Goal: Task Accomplishment & Management: Use online tool/utility

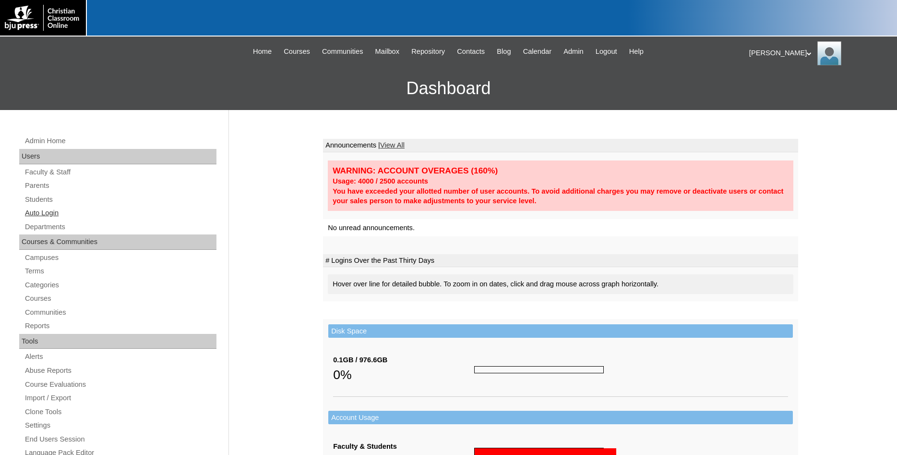
click at [48, 213] on link "Auto Login" at bounding box center [120, 213] width 193 height 12
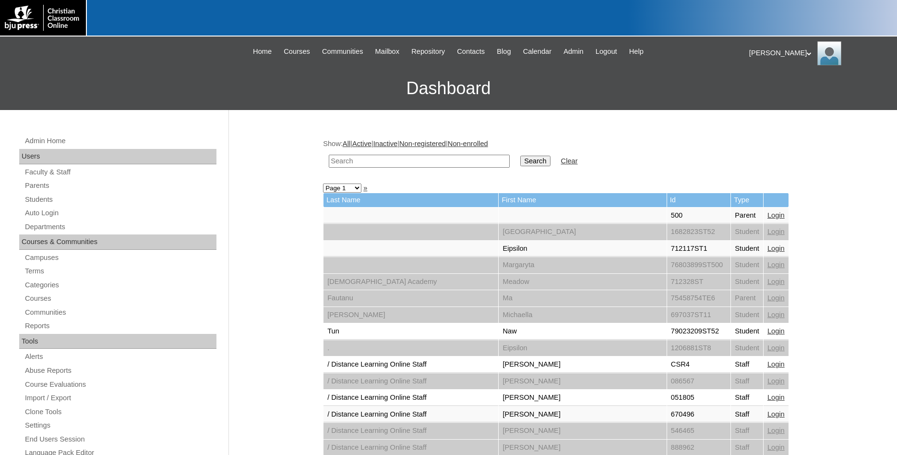
click at [472, 163] on input "text" at bounding box center [419, 161] width 181 height 13
type input "699409"
click at [521, 156] on input "Search" at bounding box center [536, 161] width 30 height 11
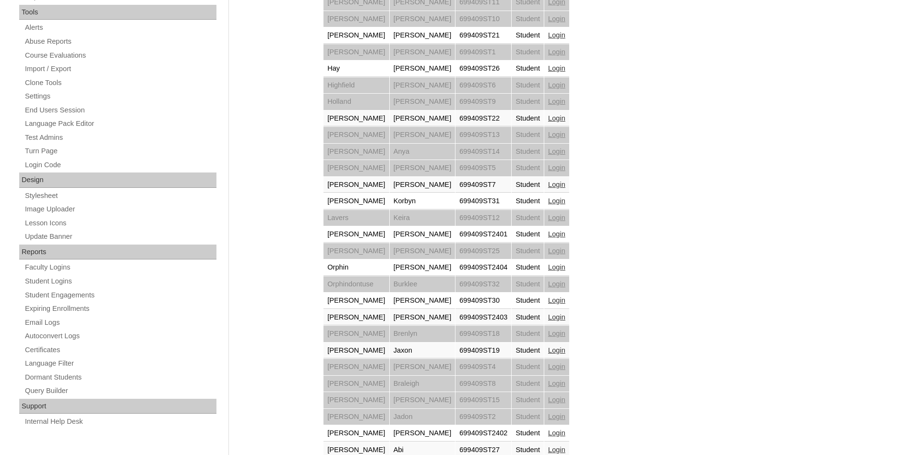
scroll to position [396, 0]
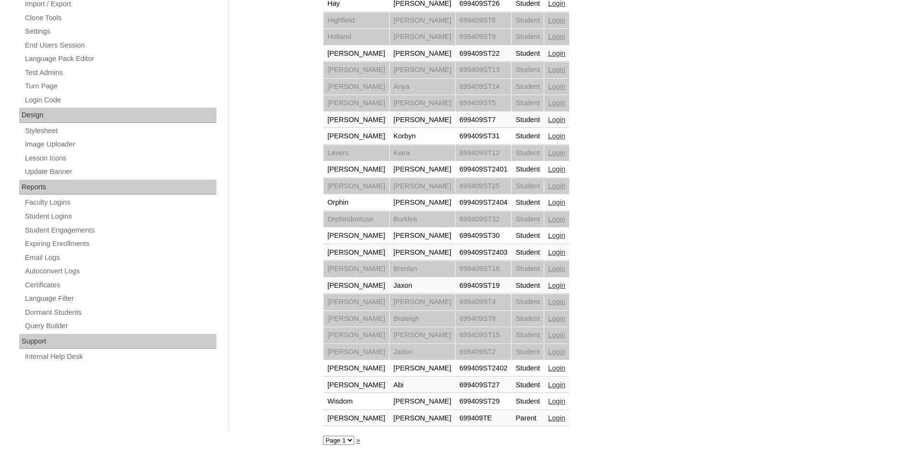
click at [548, 417] on link "Login" at bounding box center [556, 418] width 17 height 8
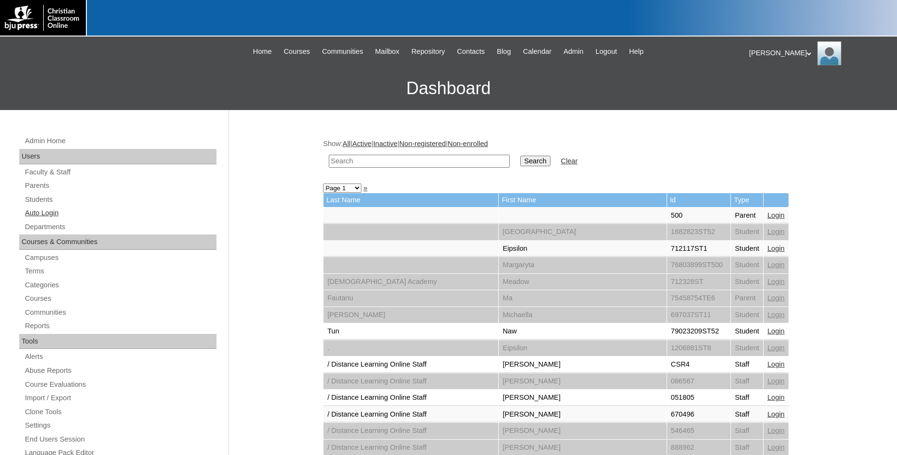
click at [51, 214] on link "Auto Login" at bounding box center [120, 213] width 193 height 12
click at [370, 162] on input "text" at bounding box center [419, 161] width 181 height 13
type input "699409"
click at [521, 156] on input "Search" at bounding box center [536, 161] width 30 height 11
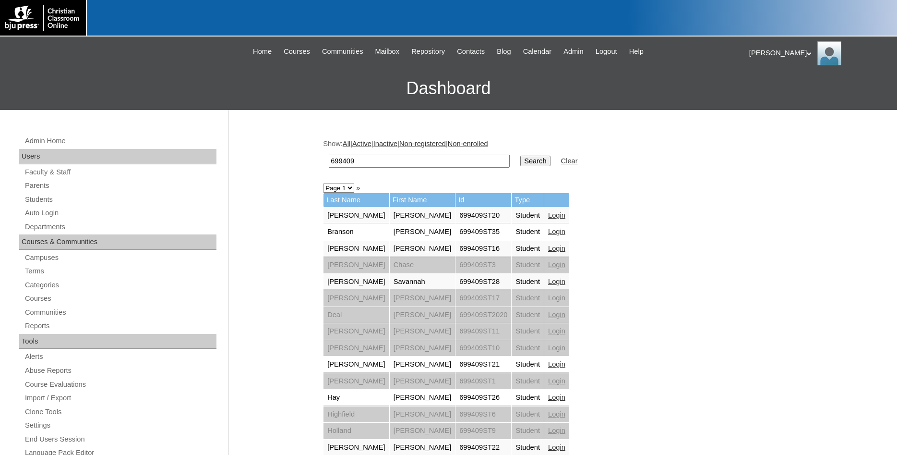
click at [548, 233] on link "Login" at bounding box center [556, 232] width 17 height 8
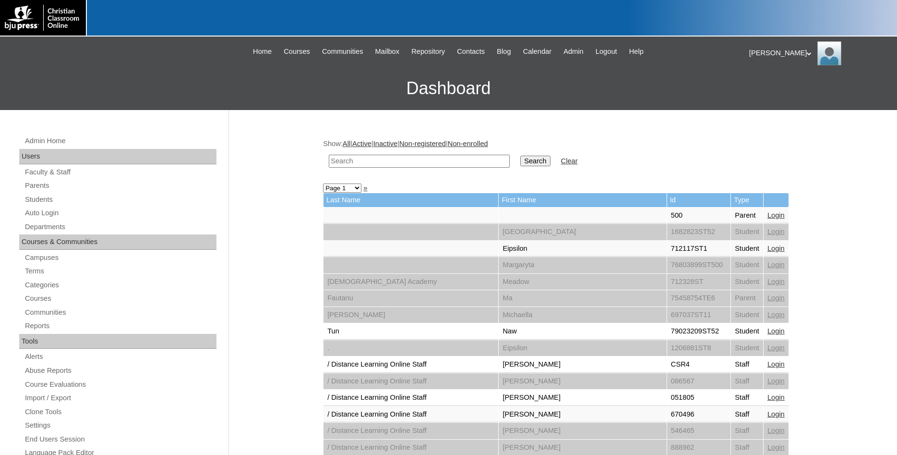
click at [391, 162] on input "text" at bounding box center [419, 161] width 181 height 13
type input "699409"
click at [521, 156] on input "Search" at bounding box center [536, 161] width 30 height 11
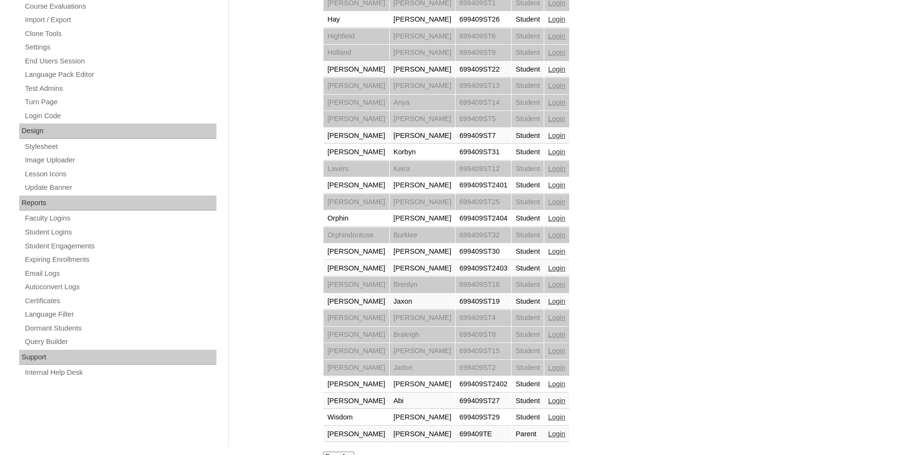
scroll to position [396, 0]
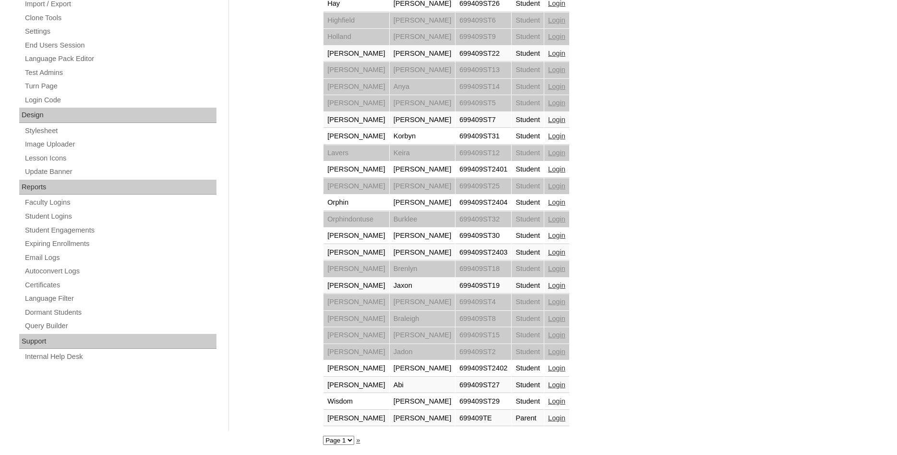
click at [548, 418] on link "Login" at bounding box center [556, 418] width 17 height 8
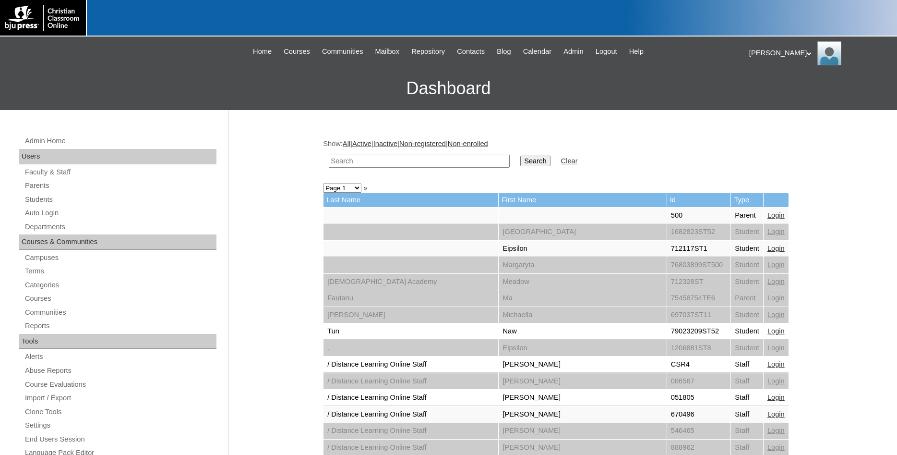
click at [417, 160] on input "text" at bounding box center [419, 161] width 181 height 13
type input "80058359"
click at [521, 156] on input "Search" at bounding box center [536, 161] width 30 height 11
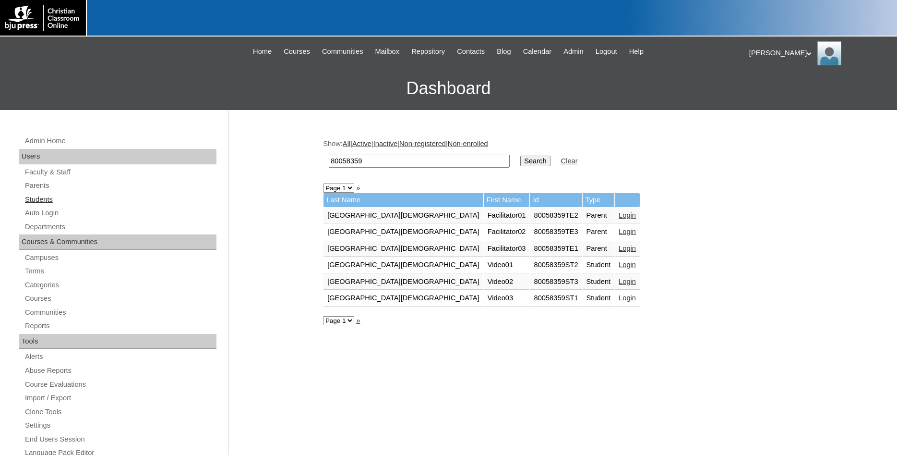
click at [42, 202] on link "Students" at bounding box center [120, 200] width 193 height 12
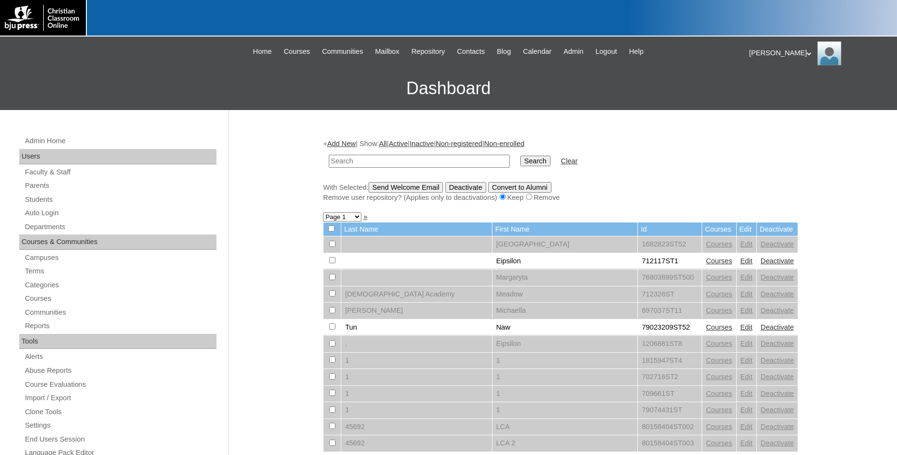
click at [378, 161] on input "text" at bounding box center [419, 161] width 181 height 13
type input "80058359"
click at [521, 156] on input "Search" at bounding box center [536, 161] width 30 height 11
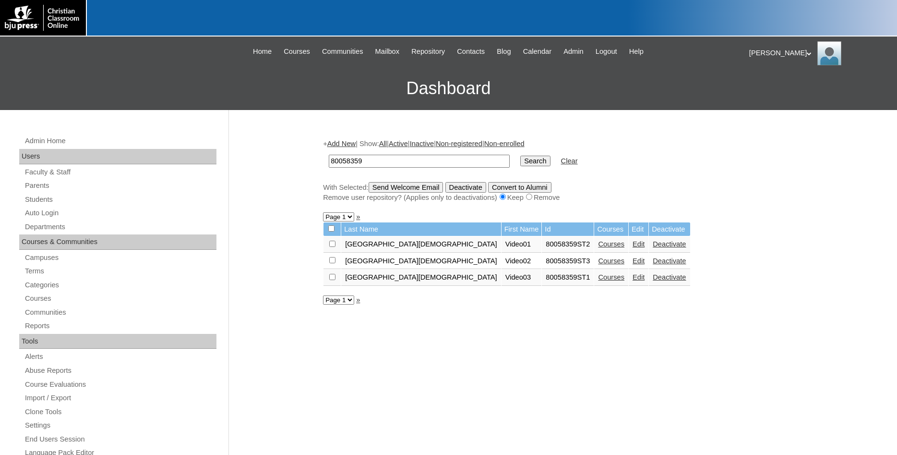
click at [598, 248] on link "Courses" at bounding box center [611, 244] width 26 height 8
click at [598, 265] on link "Courses" at bounding box center [611, 261] width 26 height 8
click at [598, 281] on link "Courses" at bounding box center [611, 277] width 26 height 8
click at [53, 214] on link "Auto Login" at bounding box center [120, 213] width 193 height 12
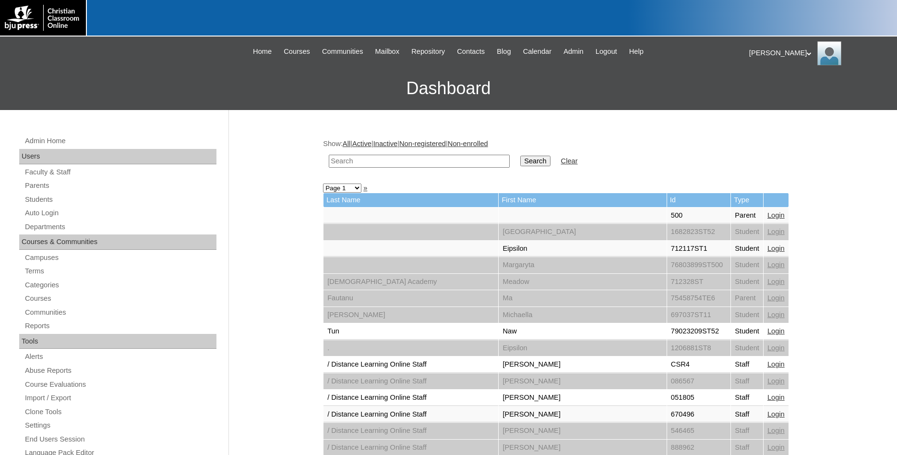
click at [416, 161] on input "text" at bounding box center [419, 161] width 181 height 13
type input "80058359"
click at [521, 156] on input "Search" at bounding box center [536, 161] width 30 height 11
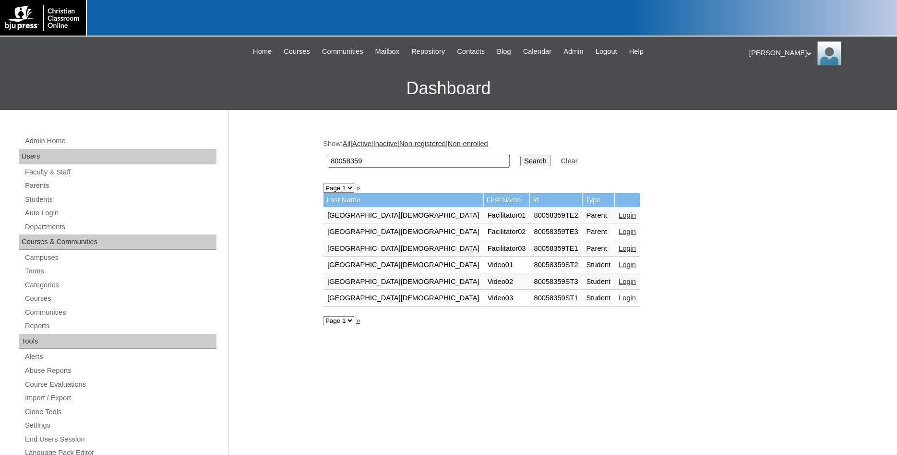
click at [619, 251] on link "Login" at bounding box center [627, 248] width 17 height 8
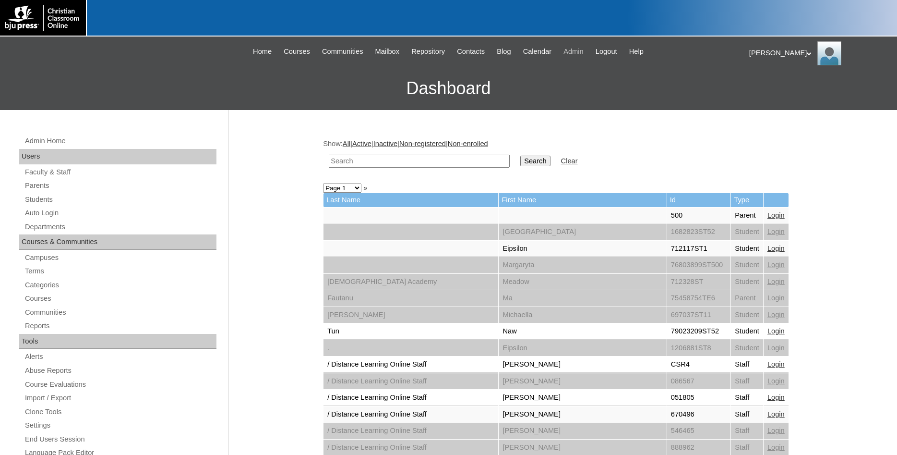
click at [584, 53] on span "Admin" at bounding box center [574, 51] width 20 height 11
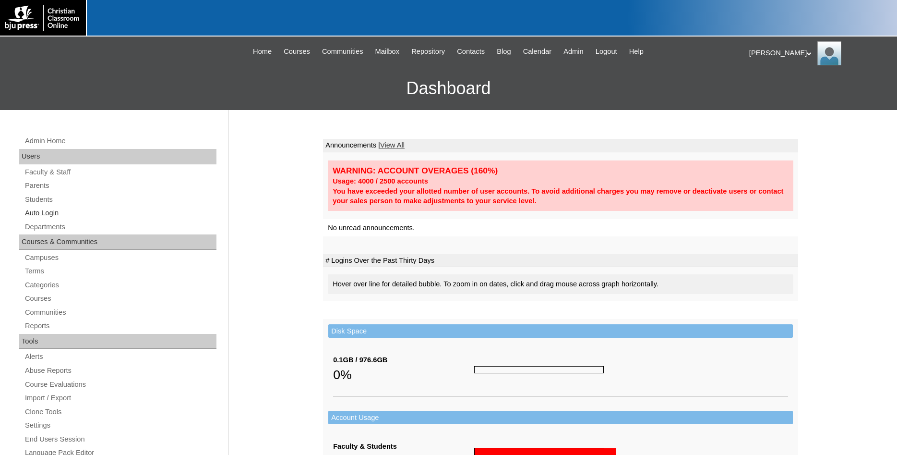
click at [48, 215] on link "Auto Login" at bounding box center [120, 213] width 193 height 12
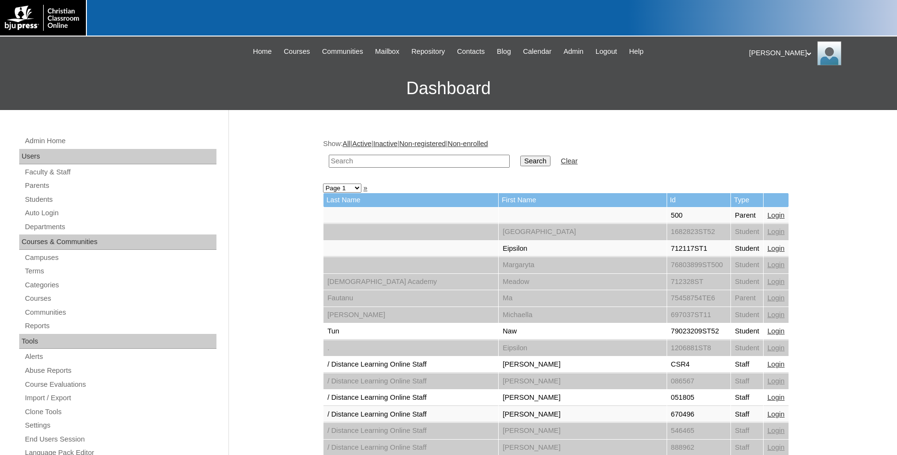
click at [470, 161] on input "text" at bounding box center [419, 161] width 181 height 13
type input "80058359"
click at [521, 156] on input "Search" at bounding box center [536, 161] width 30 height 11
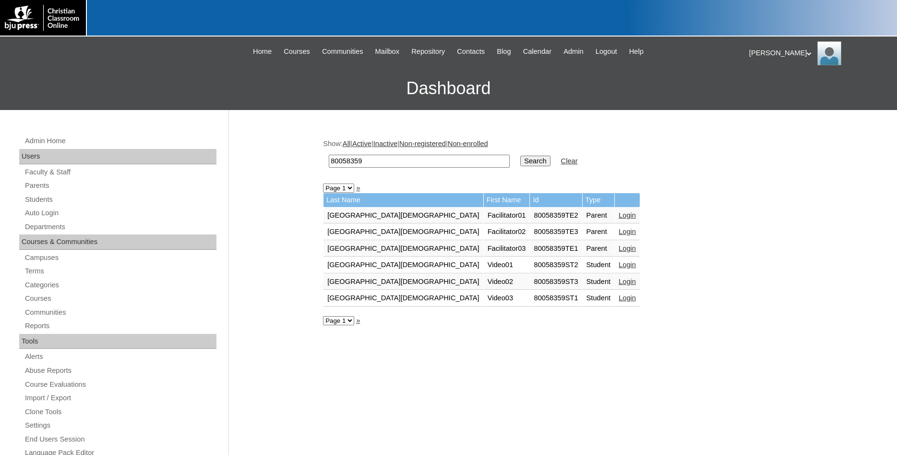
click at [619, 251] on link "Login" at bounding box center [627, 248] width 17 height 8
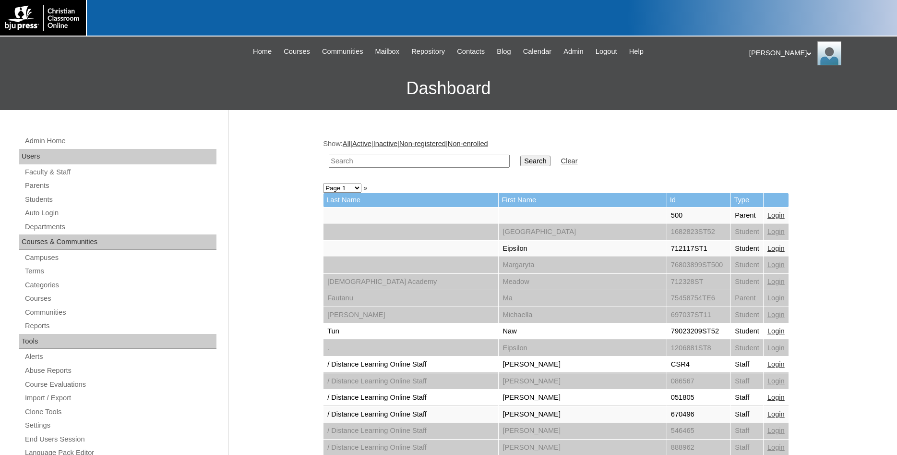
click at [184, 67] on h3 "Dashboard" at bounding box center [449, 88] width 888 height 43
click at [398, 157] on input "text" at bounding box center [419, 161] width 181 height 13
type input "80058359"
click at [521, 156] on input "Search" at bounding box center [536, 161] width 30 height 11
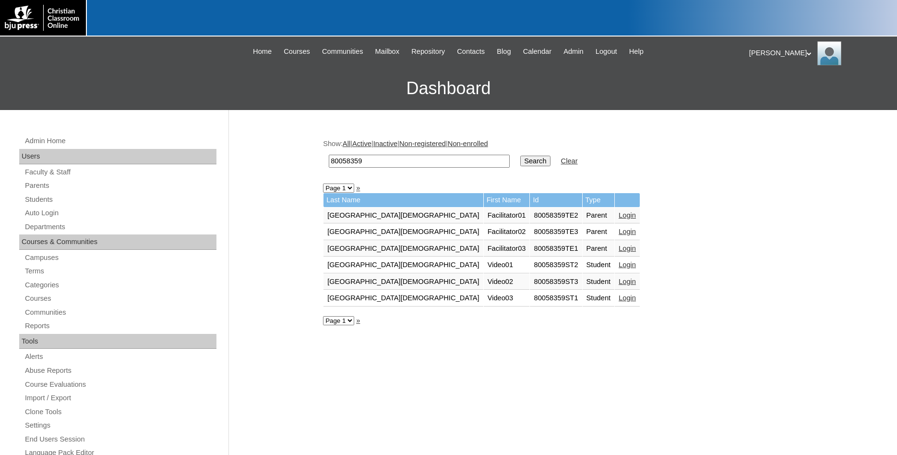
click at [619, 232] on link "Login" at bounding box center [627, 232] width 17 height 8
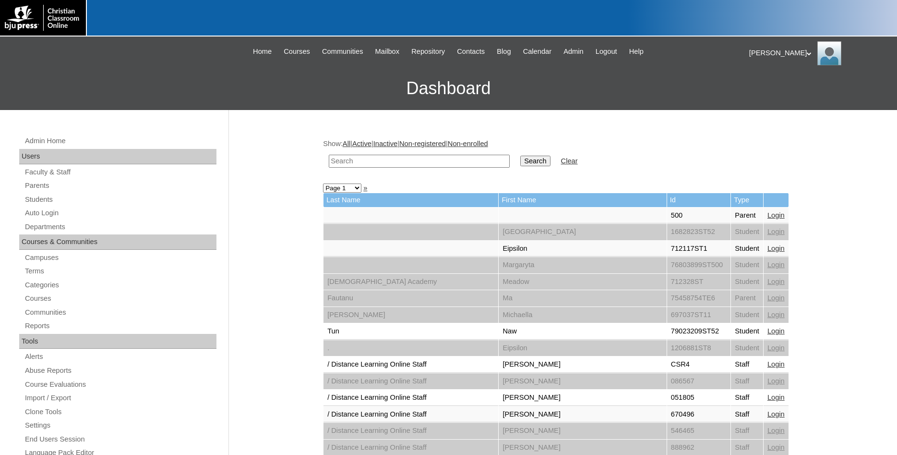
click at [428, 161] on input "text" at bounding box center [419, 161] width 181 height 13
type input "80058359"
click at [521, 156] on input "Search" at bounding box center [536, 161] width 30 height 11
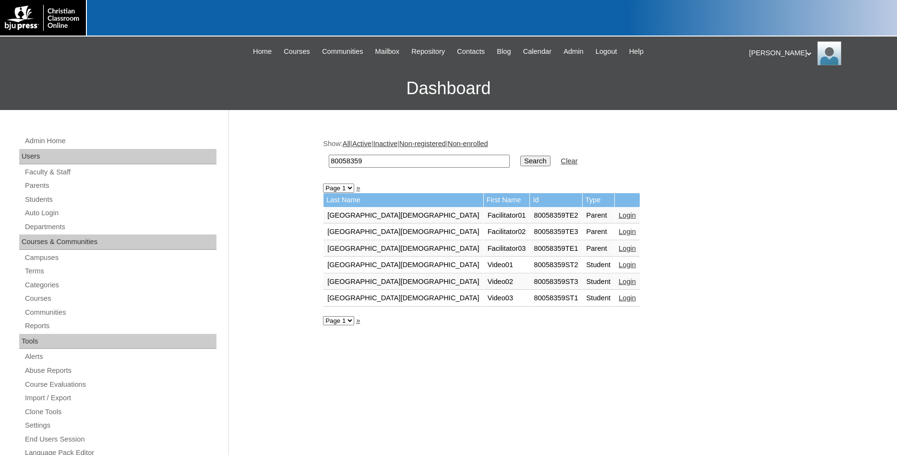
click at [619, 217] on link "Login" at bounding box center [627, 215] width 17 height 8
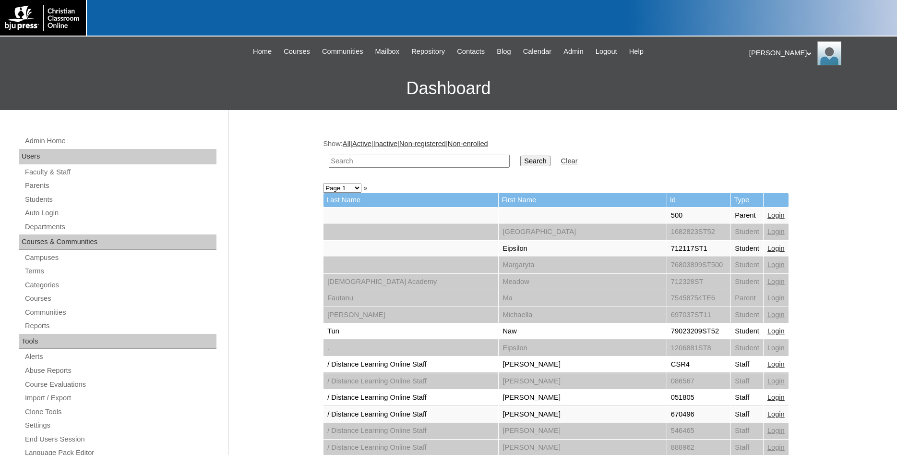
click at [405, 159] on input "text" at bounding box center [419, 161] width 181 height 13
type input "80058359"
click at [521, 156] on input "Search" at bounding box center [536, 161] width 30 height 11
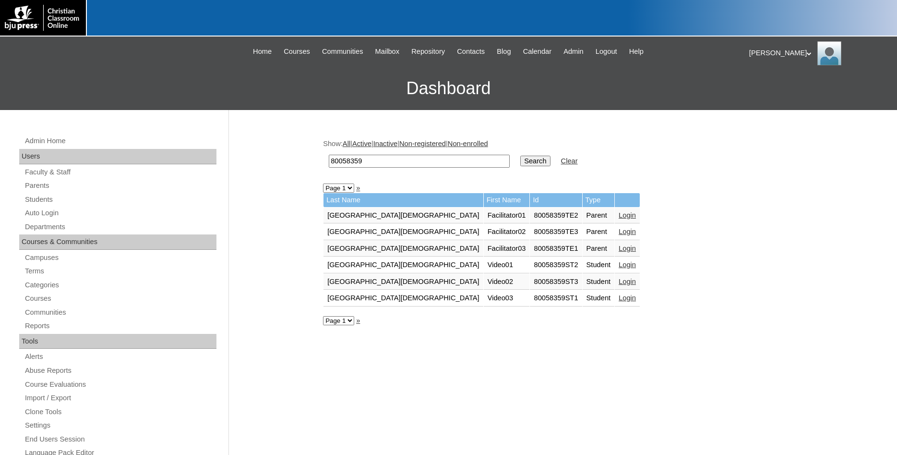
click at [619, 250] on link "Login" at bounding box center [627, 248] width 17 height 8
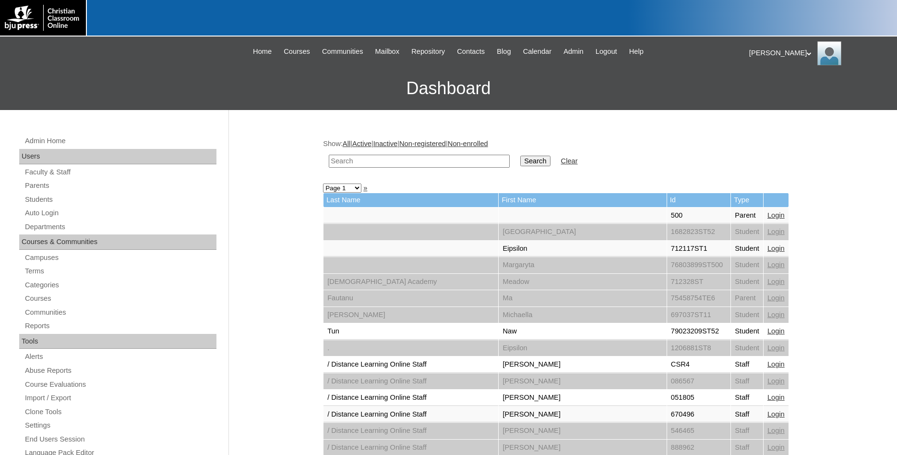
click at [407, 160] on input "text" at bounding box center [419, 161] width 181 height 13
type input "80058359"
click at [521, 156] on input "Search" at bounding box center [536, 161] width 30 height 11
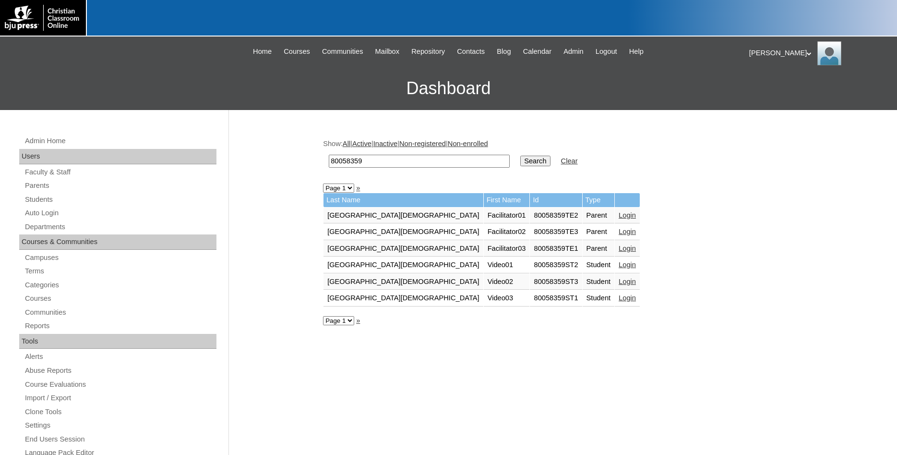
click at [619, 233] on link "Login" at bounding box center [627, 232] width 17 height 8
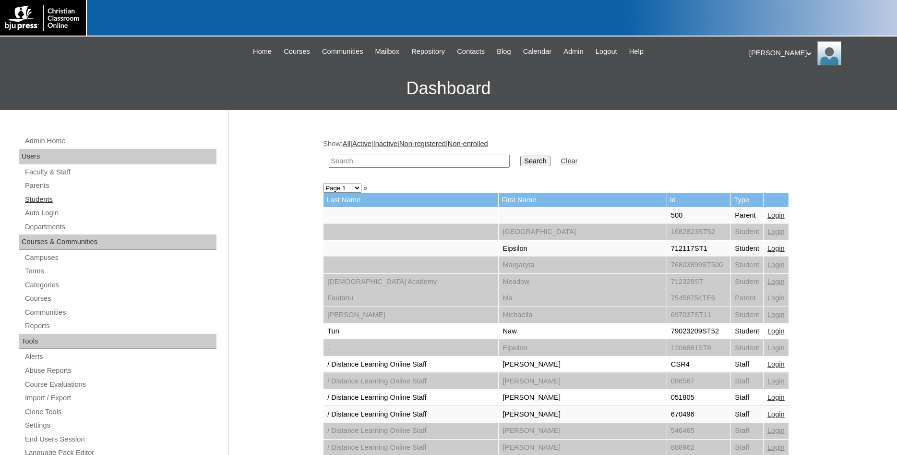
click at [51, 198] on link "Students" at bounding box center [120, 200] width 193 height 12
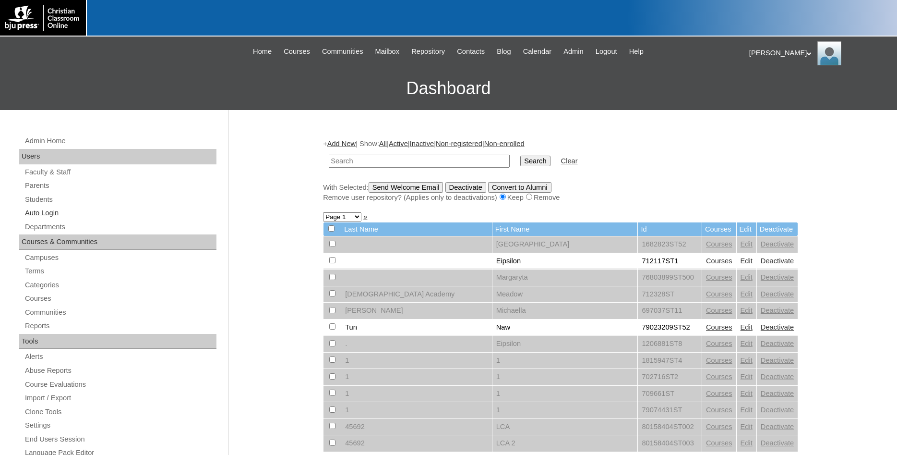
click at [52, 214] on link "Auto Login" at bounding box center [120, 213] width 193 height 12
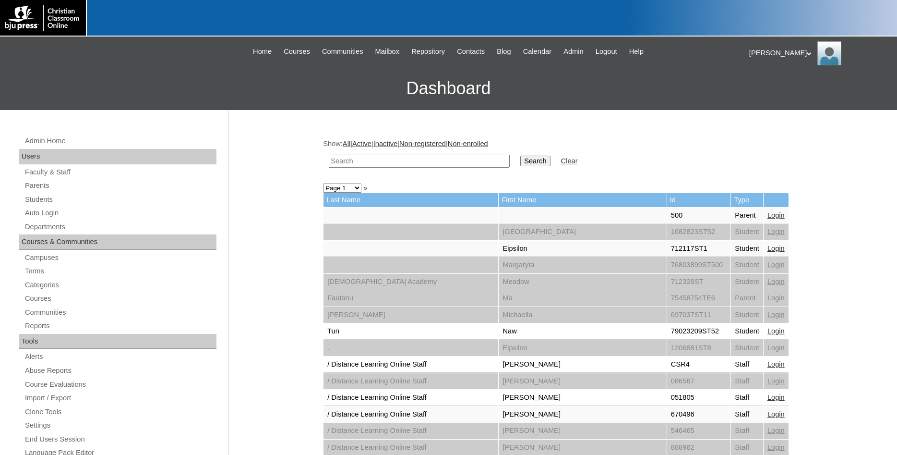
click at [409, 159] on input "text" at bounding box center [419, 161] width 181 height 13
type input "80058359"
click at [521, 156] on input "Search" at bounding box center [536, 161] width 30 height 11
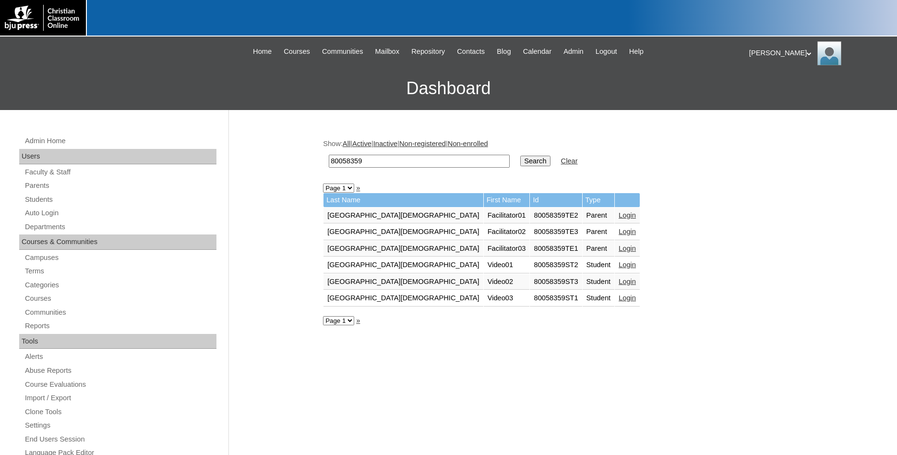
click at [619, 284] on link "Login" at bounding box center [627, 282] width 17 height 8
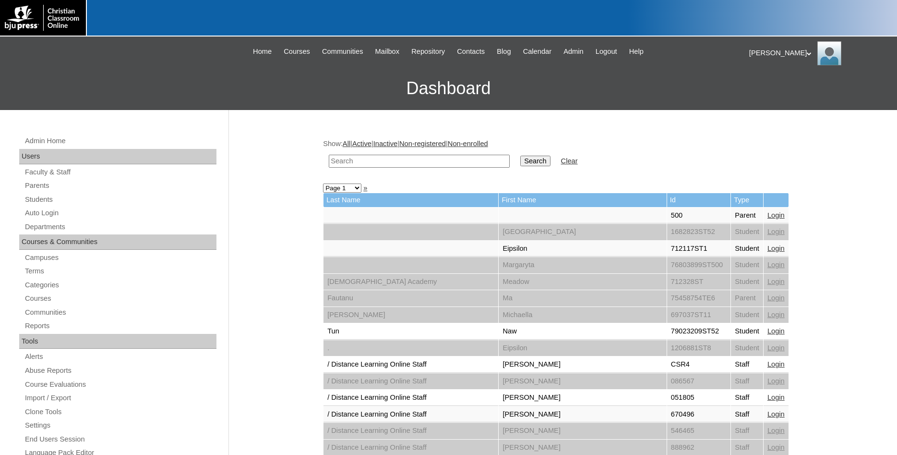
click at [396, 160] on input "text" at bounding box center [419, 161] width 181 height 13
type input "80058359"
click at [521, 156] on input "Search" at bounding box center [536, 161] width 30 height 11
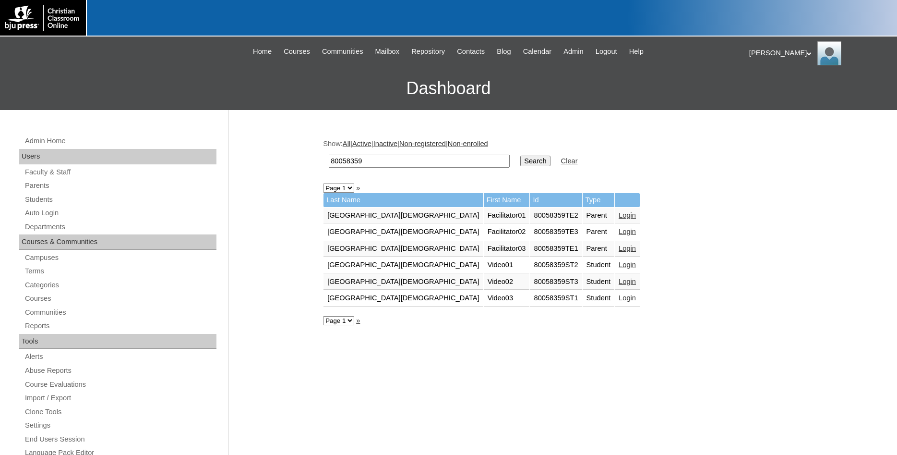
click at [619, 232] on link "Login" at bounding box center [627, 232] width 17 height 8
